Goal: Task Accomplishment & Management: Use online tool/utility

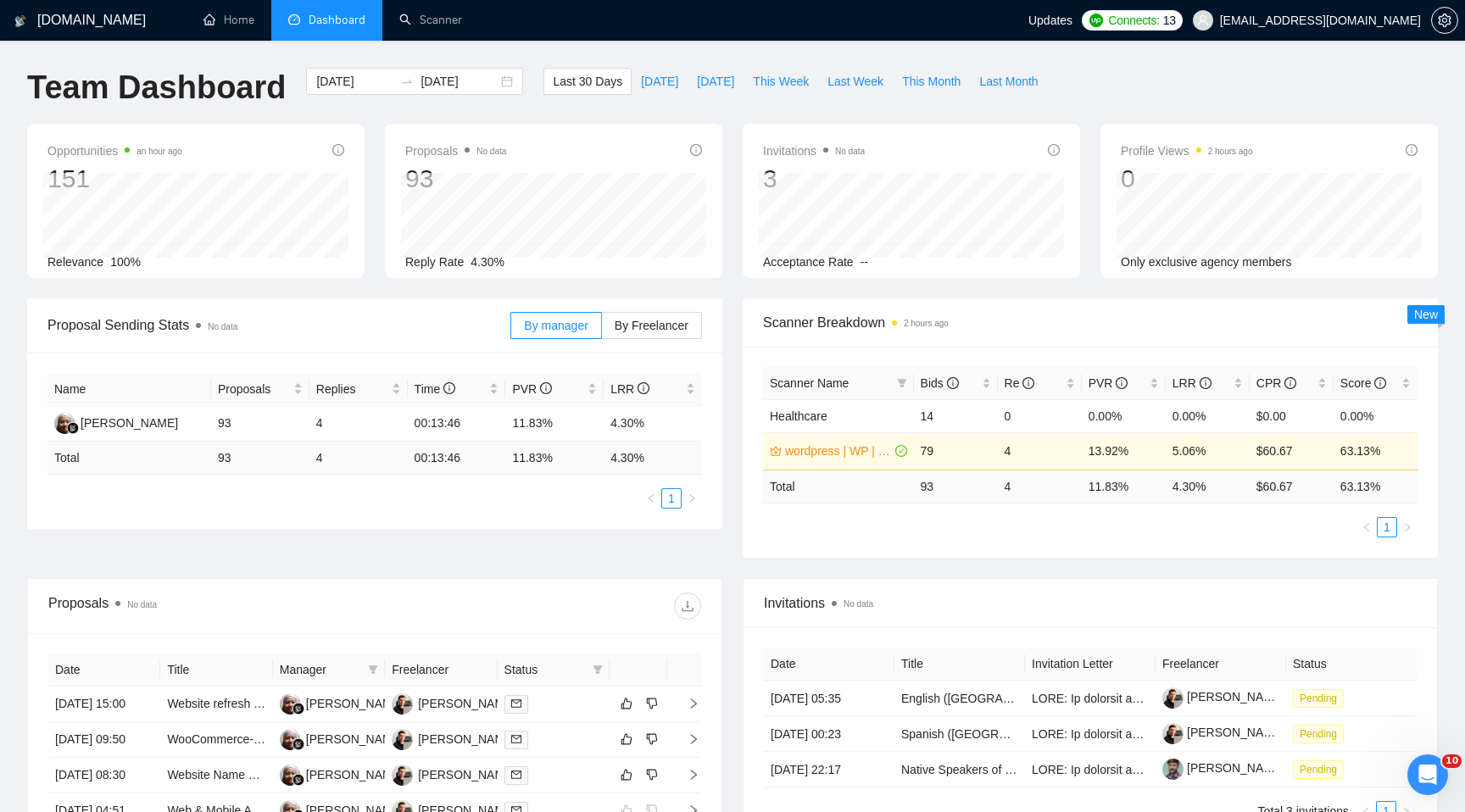
click at [724, 112] on div "Last 30 Days Today Yesterday This Week Last Week This Month Last Month" at bounding box center [795, 96] width 524 height 56
click at [1159, 21] on span "Connects:" at bounding box center [1132, 20] width 50 height 19
click at [416, 13] on link "Scanner" at bounding box center [430, 20] width 62 height 15
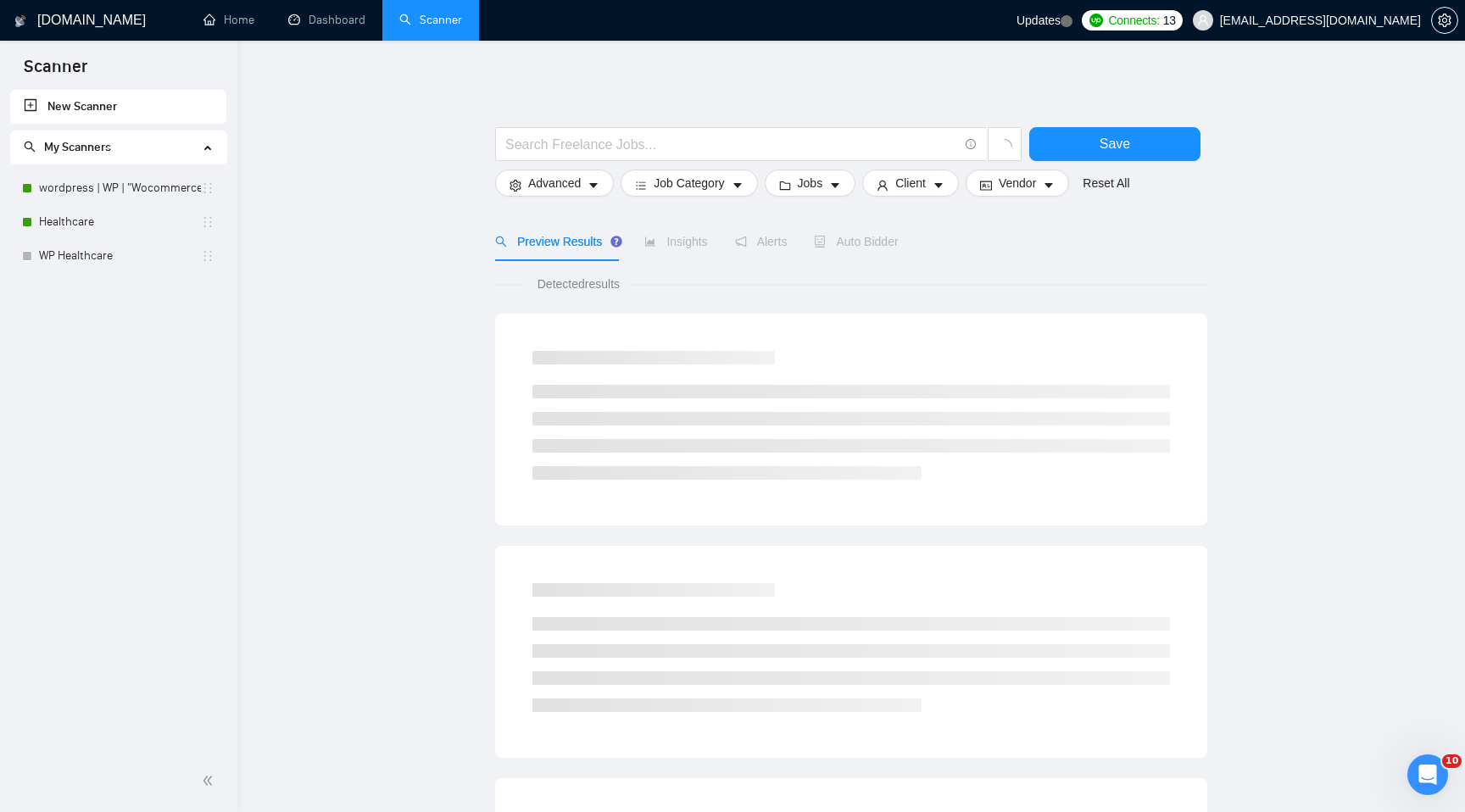
drag, startPoint x: 115, startPoint y: 176, endPoint x: 221, endPoint y: 143, distance: 111.0
click at [115, 176] on link "wordpress | WP | "Wocommerce"" at bounding box center [120, 188] width 162 height 34
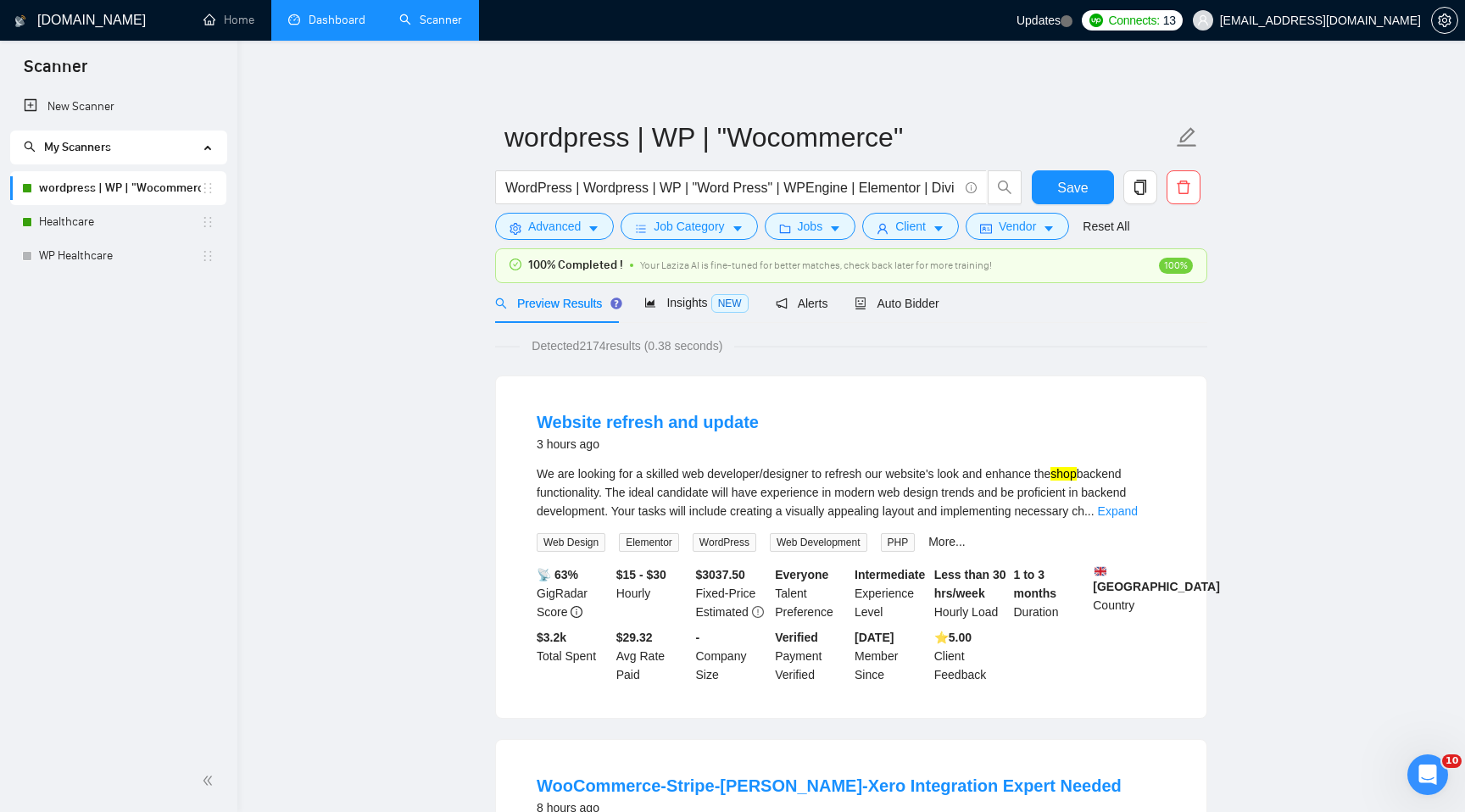
click at [318, 21] on link "Dashboard" at bounding box center [327, 20] width 77 height 15
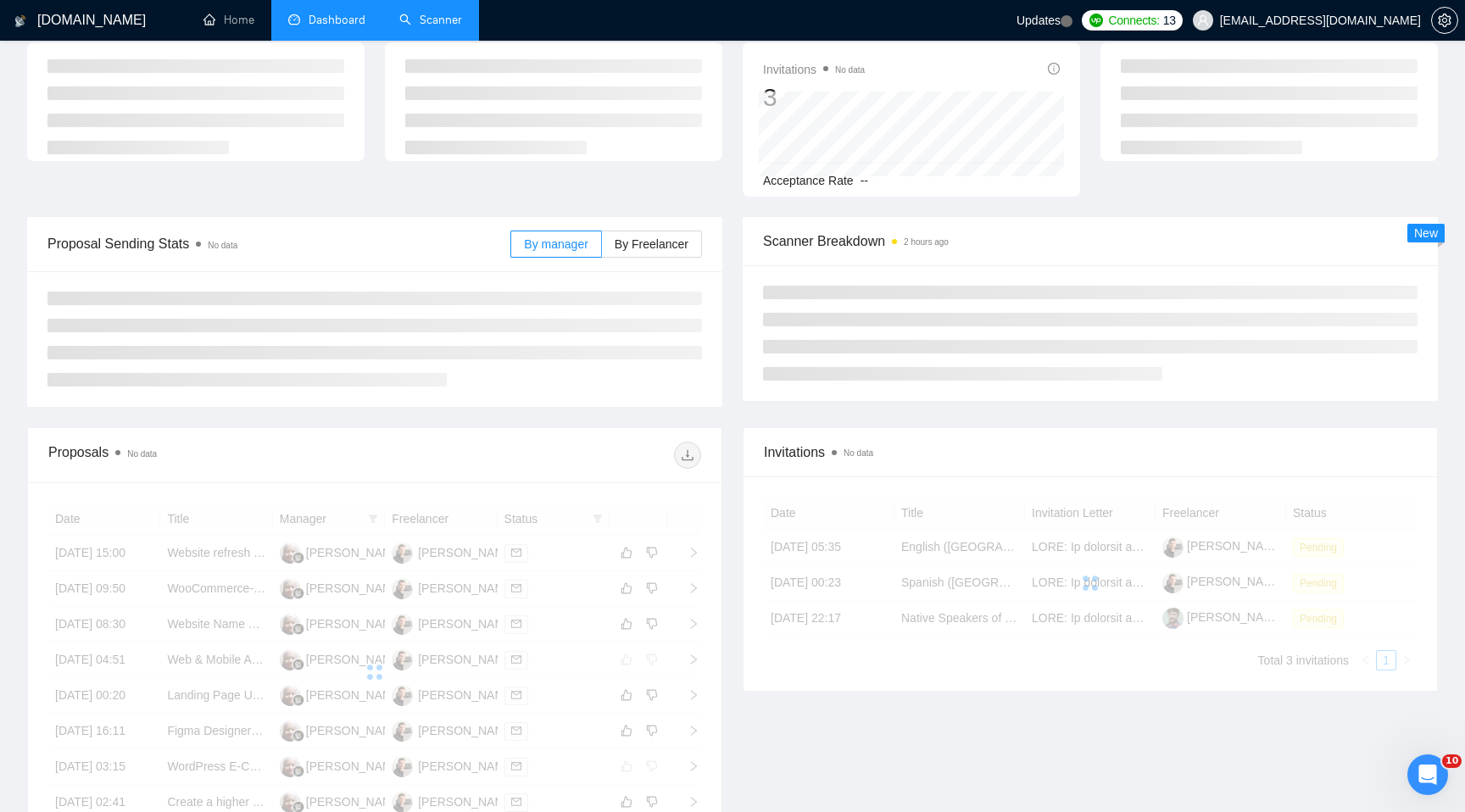
click at [1430, 779] on icon "Open Intercom Messenger" at bounding box center [1427, 775] width 28 height 28
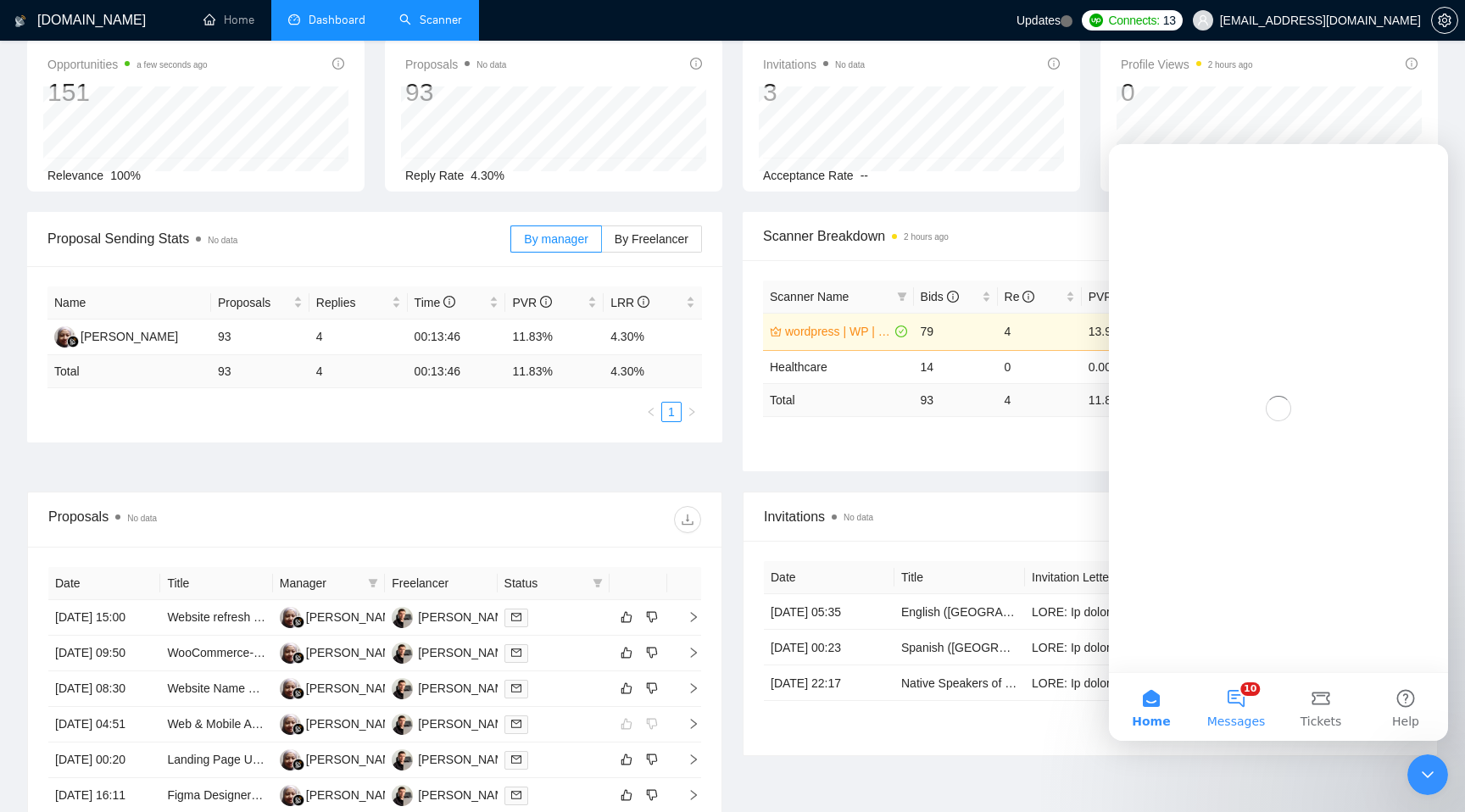
click at [1248, 720] on span "Messages" at bounding box center [1236, 721] width 58 height 12
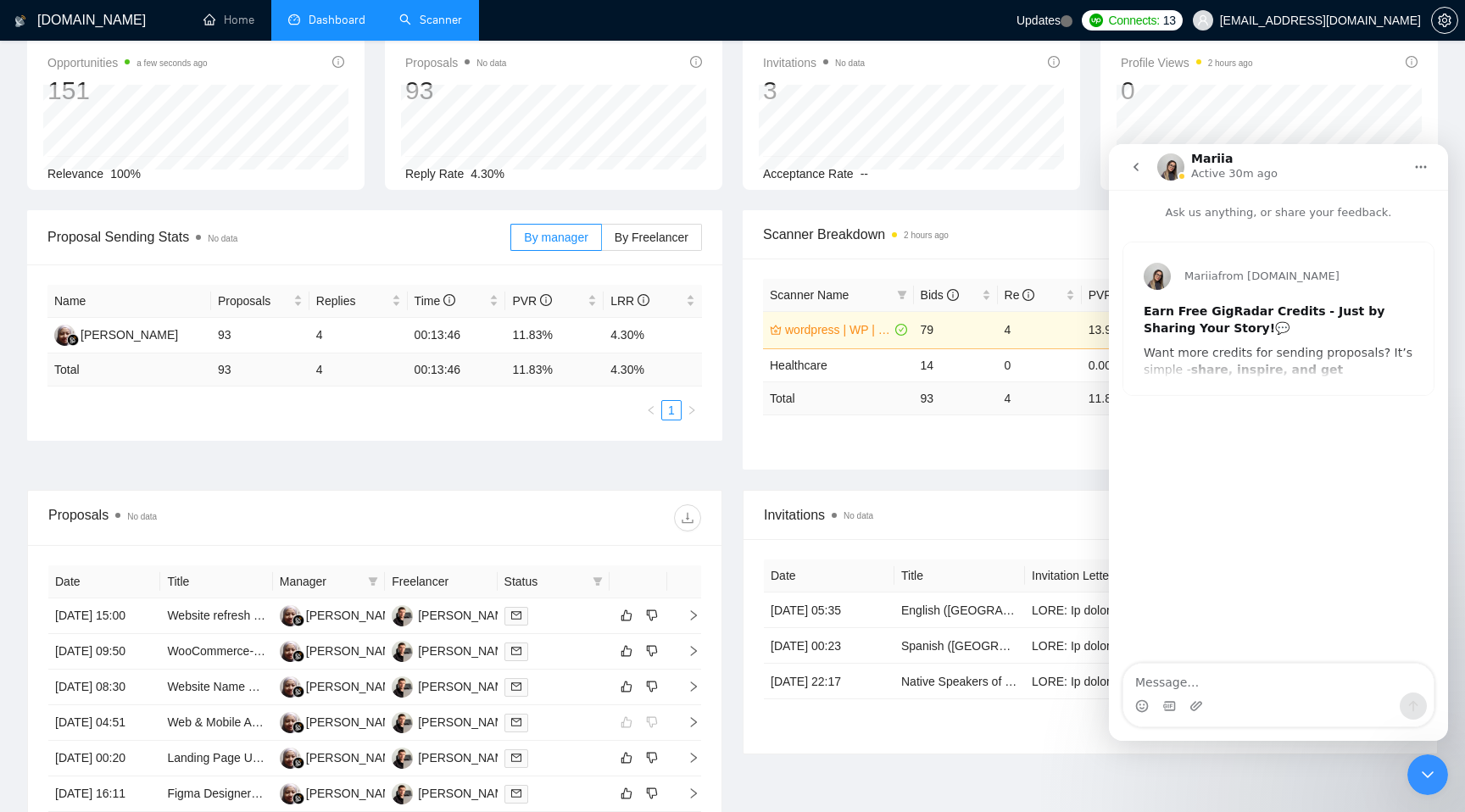
click at [1418, 784] on icon "Close Intercom Messenger" at bounding box center [1427, 774] width 21 height 21
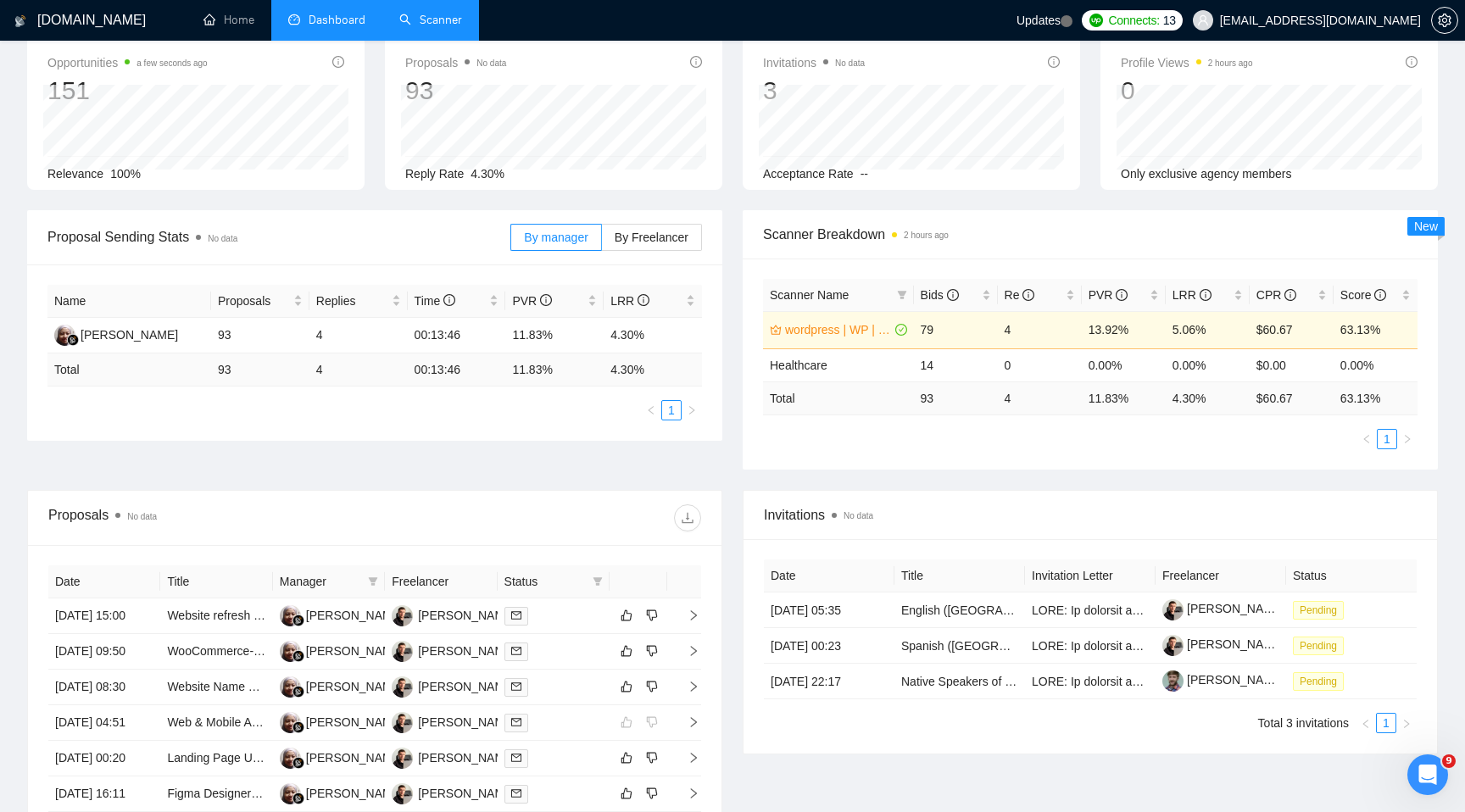
scroll to position [0, 0]
click at [224, 25] on link "Home" at bounding box center [228, 20] width 50 height 15
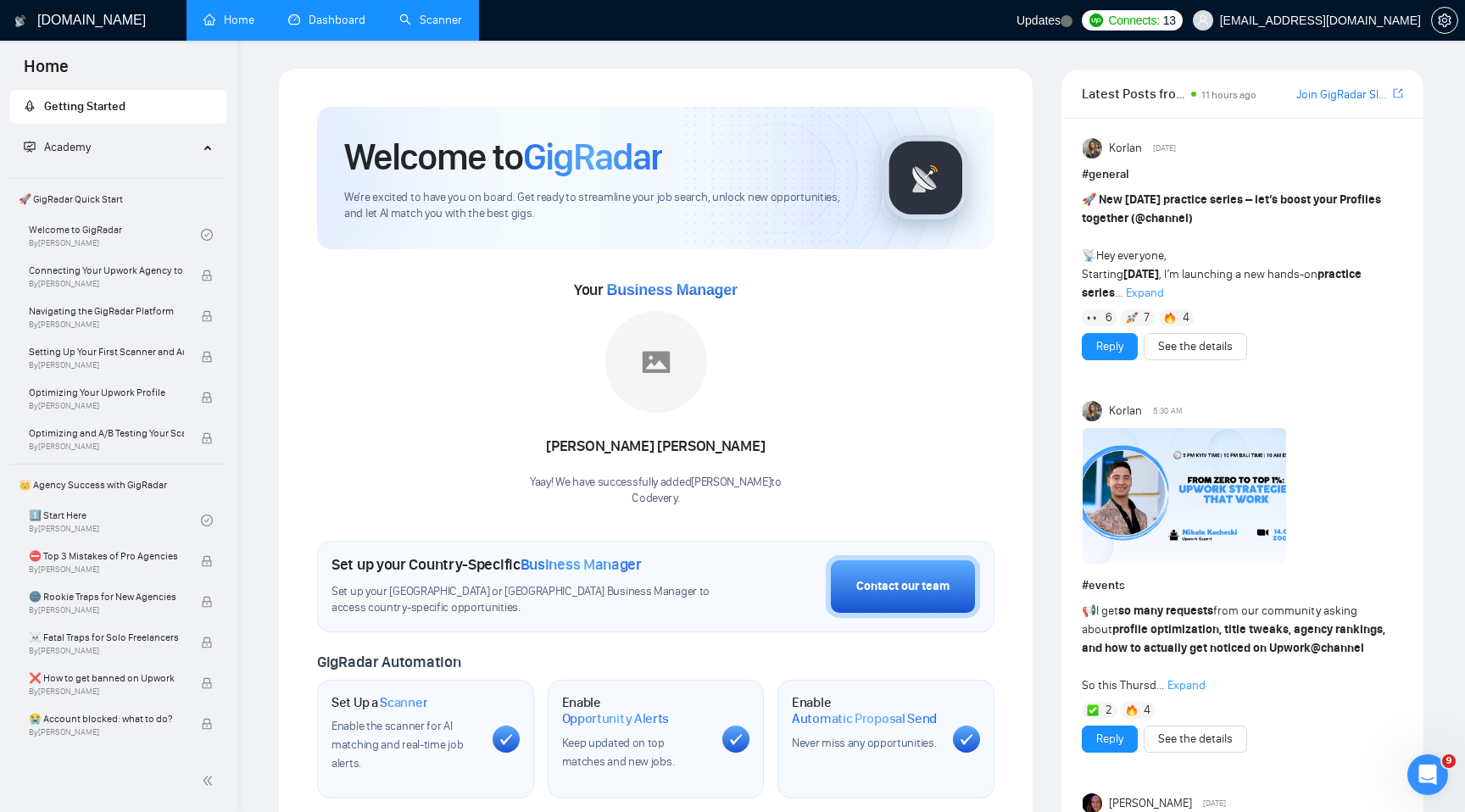
click at [357, 13] on link "Dashboard" at bounding box center [327, 20] width 77 height 15
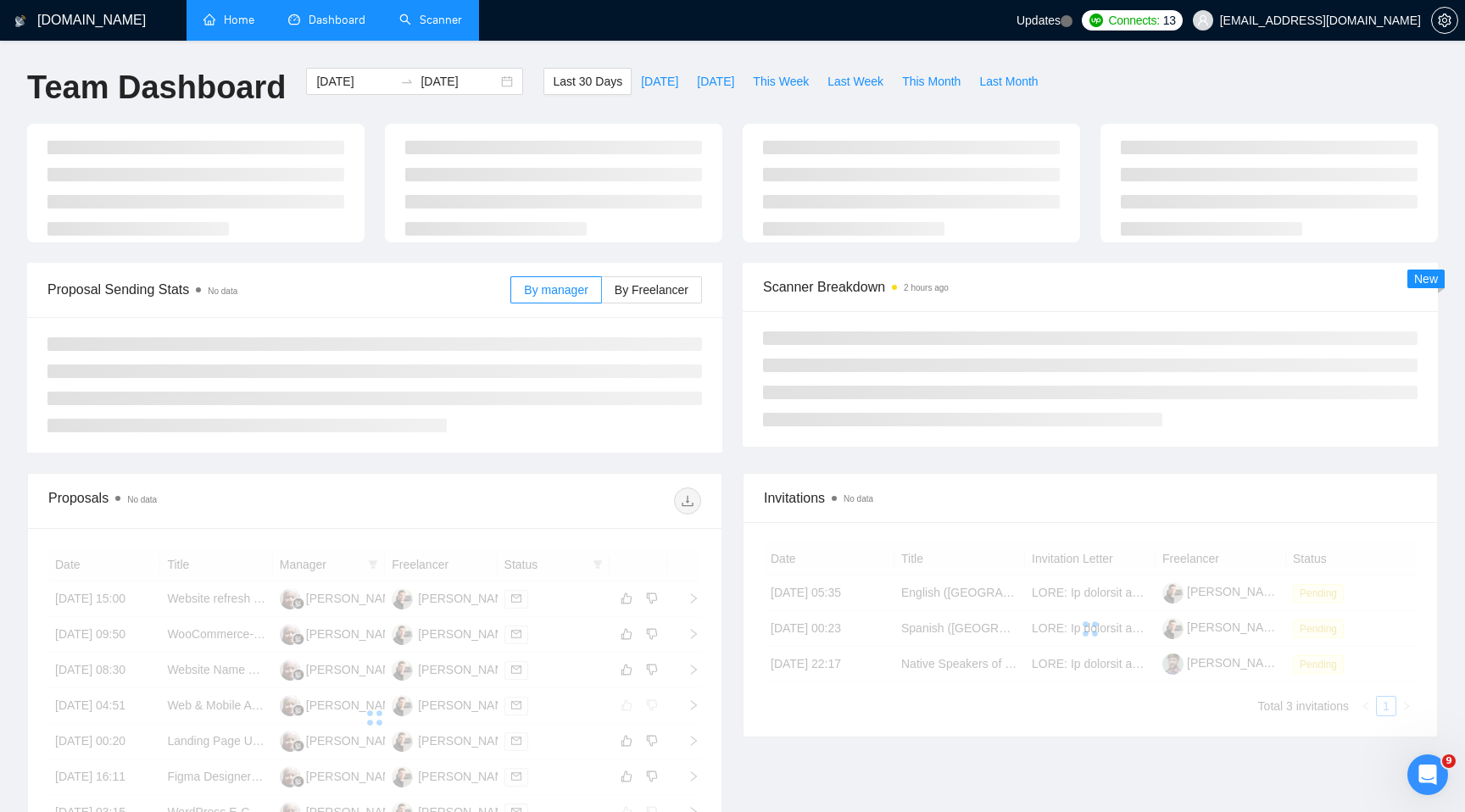
click at [420, 13] on link "Scanner" at bounding box center [430, 20] width 62 height 15
